Goal: Transaction & Acquisition: Purchase product/service

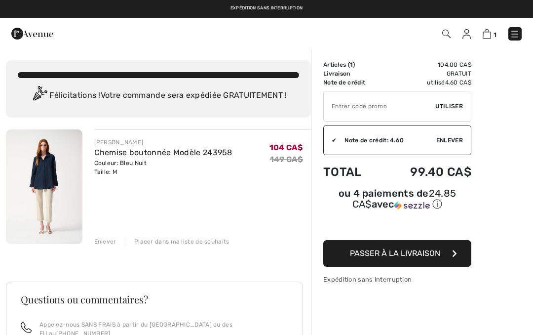
click at [450, 256] on button "Passer à la livraison" at bounding box center [398, 253] width 148 height 27
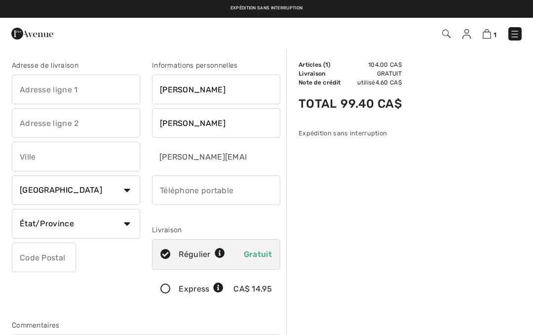
click at [89, 89] on input "text" at bounding box center [76, 90] width 128 height 30
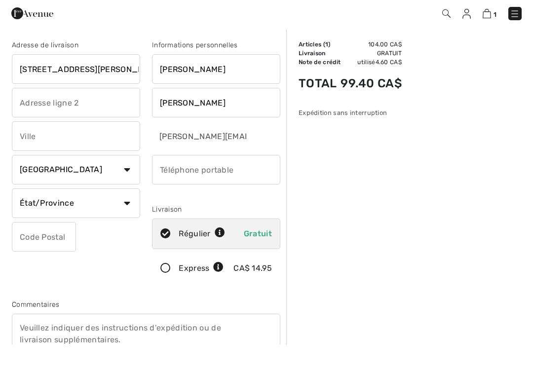
click at [81, 142] on input "text" at bounding box center [76, 157] width 128 height 30
type input "48 rue David"
click at [220, 184] on input "phone" at bounding box center [216, 190] width 128 height 30
type input "Chénéville"
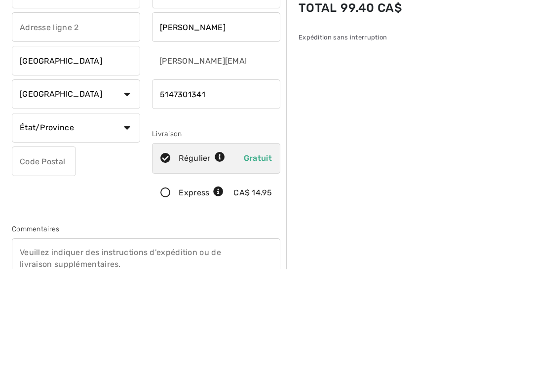
type input "5147301341"
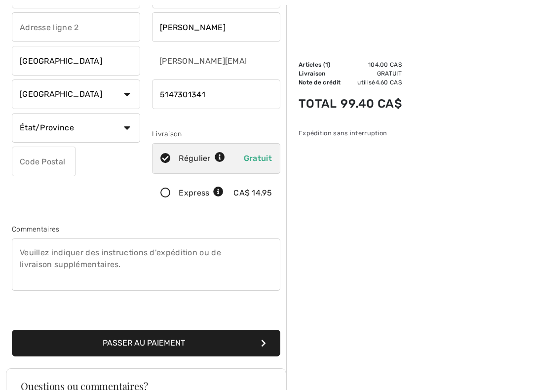
click at [45, 161] on input "text" at bounding box center [44, 162] width 64 height 30
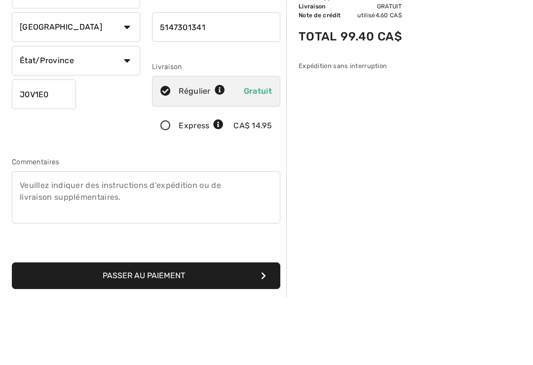
type input "J0V1E0"
click at [127, 113] on select "État/Province Alberta Colombie-Britannique Ile-du-Prince-Edward Manitoba Nouvea…" at bounding box center [76, 128] width 128 height 30
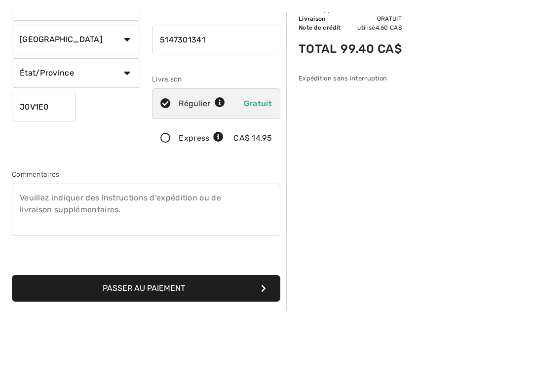
scroll to position [163, 0]
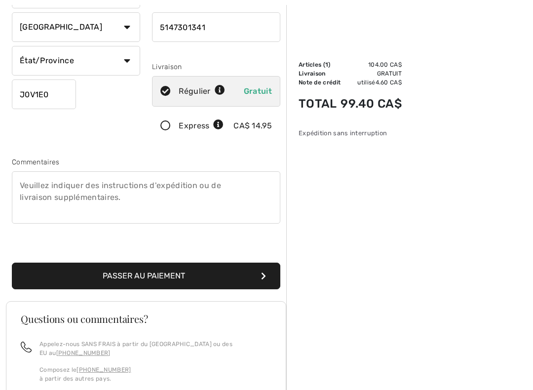
select select "QC"
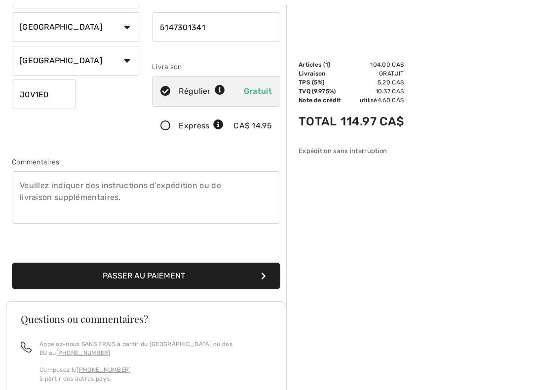
click at [225, 278] on button "Passer au paiement" at bounding box center [146, 276] width 269 height 27
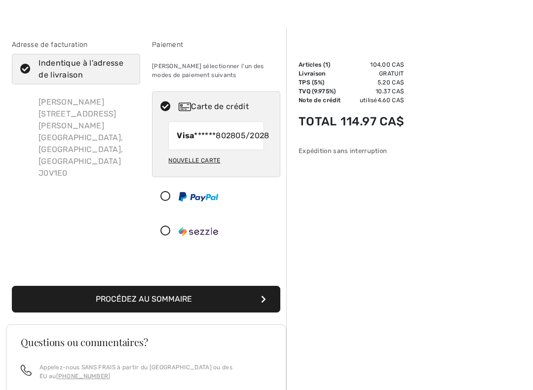
scroll to position [17, 0]
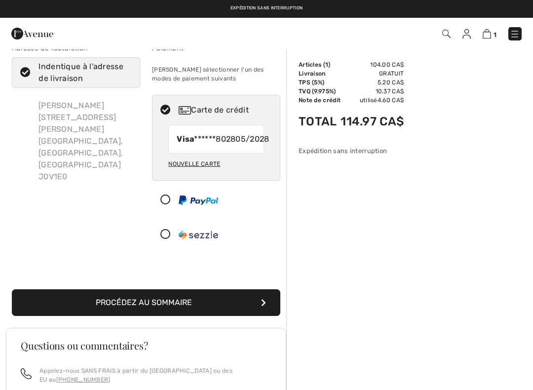
click at [265, 307] on icon "submit" at bounding box center [263, 303] width 5 height 8
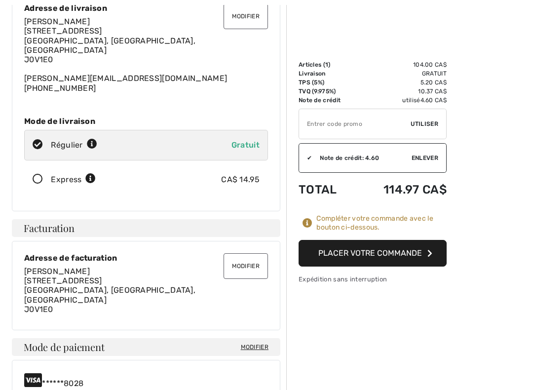
scroll to position [94, 0]
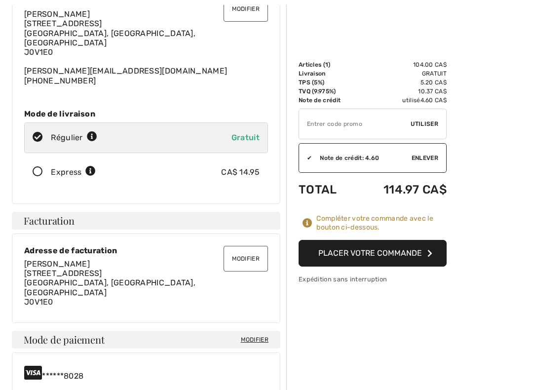
click at [424, 256] on button "Placer votre commande" at bounding box center [373, 253] width 148 height 27
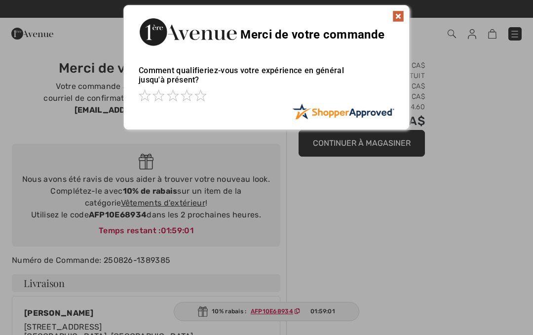
click at [404, 11] on img at bounding box center [399, 16] width 12 height 12
